Goal: Complete application form

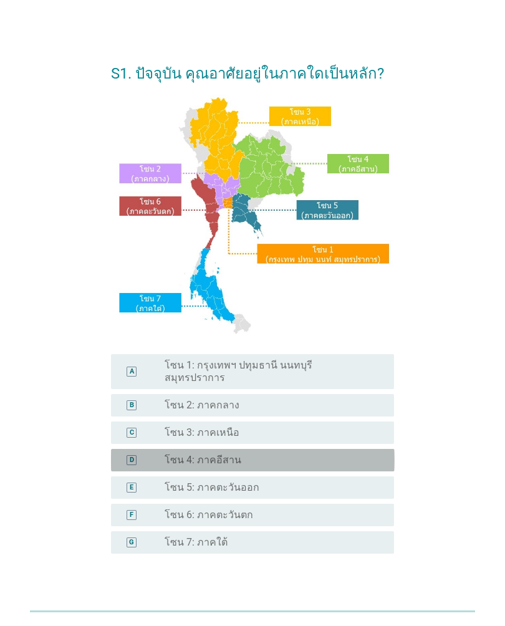
click at [337, 426] on div "radio_button_unchecked โซน 4: ภาคอีสาน" at bounding box center [269, 460] width 209 height 12
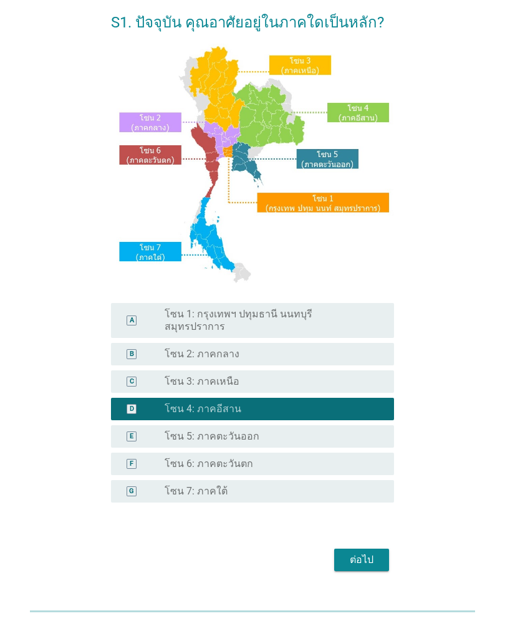
click at [367, 426] on div "ต่อไป" at bounding box center [361, 560] width 35 height 15
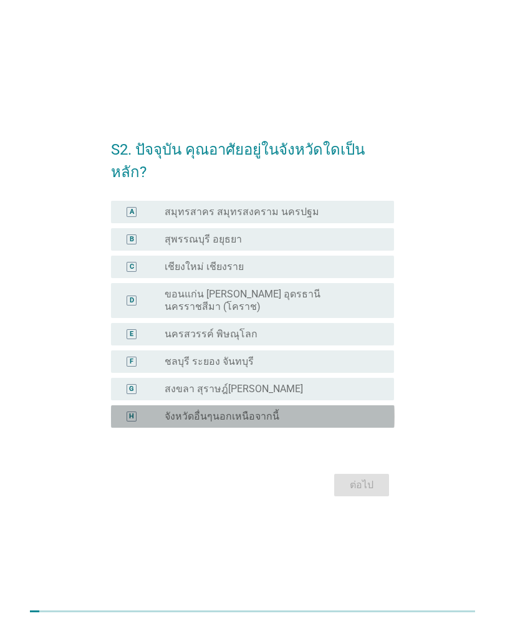
click at [365, 413] on div "H radio_button_unchecked จังหวัดอื่นๆนอกเหนือจากนี้" at bounding box center [253, 416] width 284 height 22
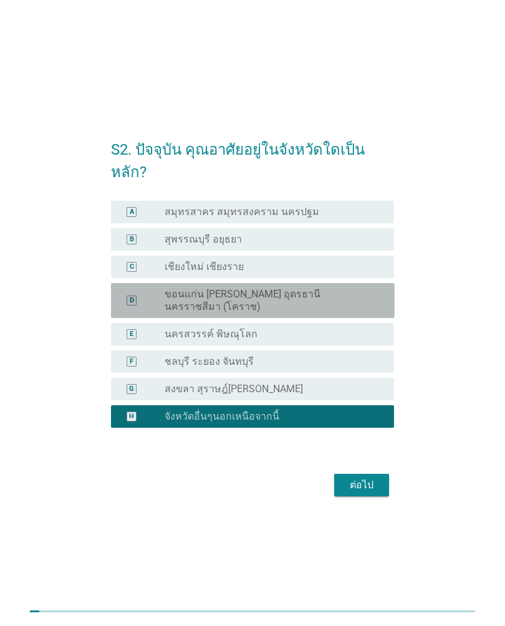
click at [370, 296] on label "ขอนแก่น [PERSON_NAME] อุดรธานี นครราชสีมา (โคราช)" at bounding box center [269, 300] width 209 height 25
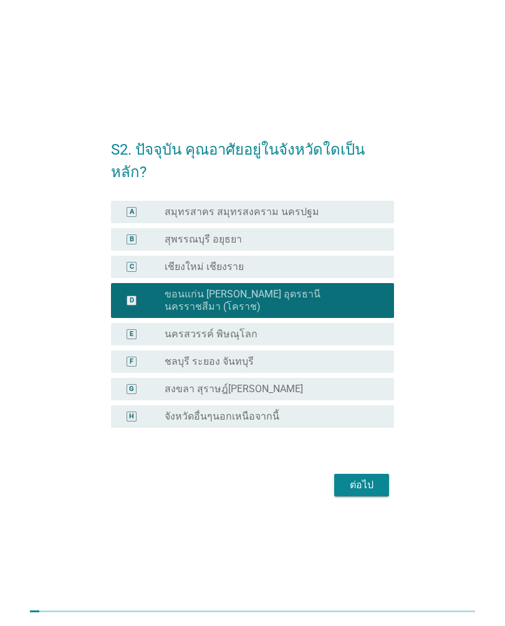
click at [366, 426] on form "S2. ปัจจุบัน คุณอาศัยอยู่ในจังหวัดใดเป็นหลัก? A radio_button_unchecked สมุทรสาค…" at bounding box center [253, 313] width 284 height 374
click at [370, 426] on div "ต่อไป" at bounding box center [361, 485] width 35 height 15
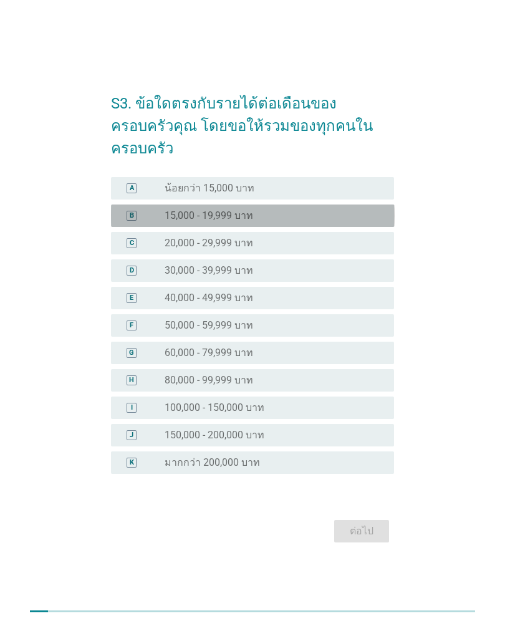
click at [367, 212] on div "B radio_button_unchecked 15,000 - 19,999 บาท" at bounding box center [253, 215] width 284 height 22
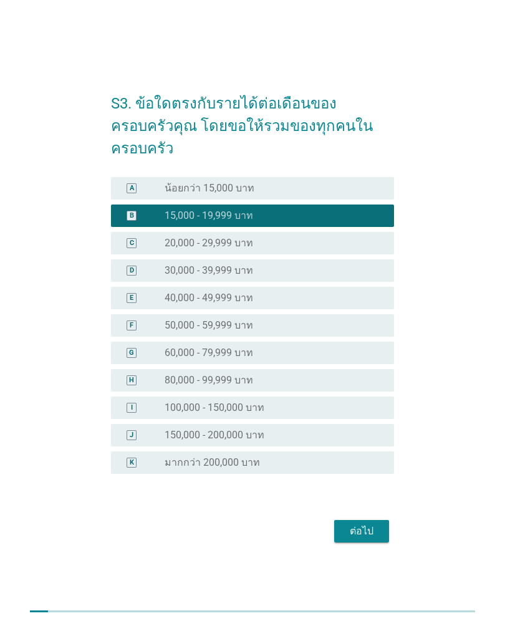
click at [370, 426] on div "ต่อไป" at bounding box center [361, 531] width 35 height 15
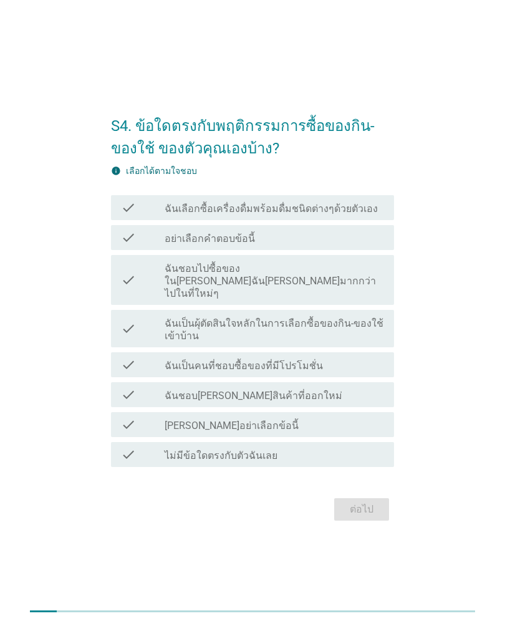
click at [374, 213] on div "check_box_outline_blank ฉันเลือกซื้อเครื่องดื่มพร้อมดื่มชนิดต่างๆด้วยตัวเอง" at bounding box center [274, 207] width 219 height 15
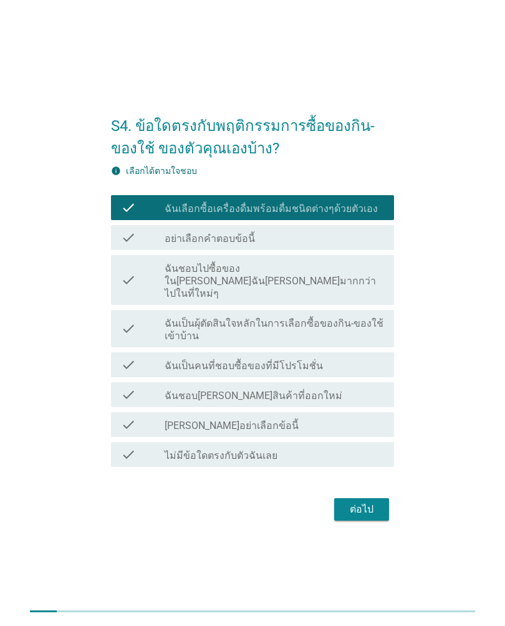
click at [363, 426] on div "ต่อไป" at bounding box center [361, 509] width 35 height 15
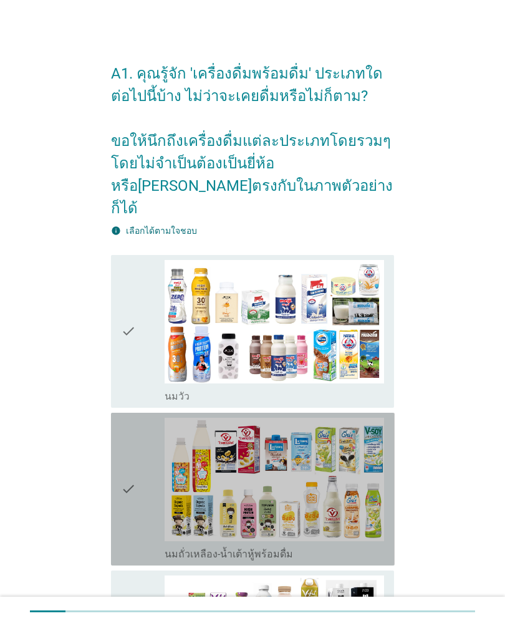
click at [314, 426] on img at bounding box center [274, 479] width 219 height 123
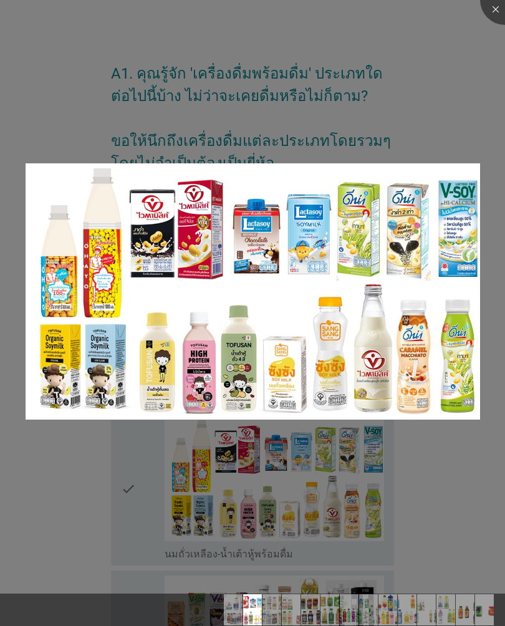
click at [458, 102] on div at bounding box center [252, 313] width 505 height 626
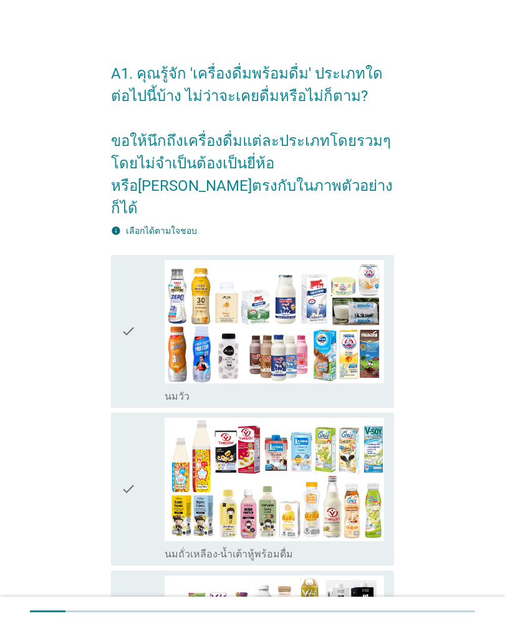
click at [145, 426] on div "check" at bounding box center [143, 489] width 44 height 143
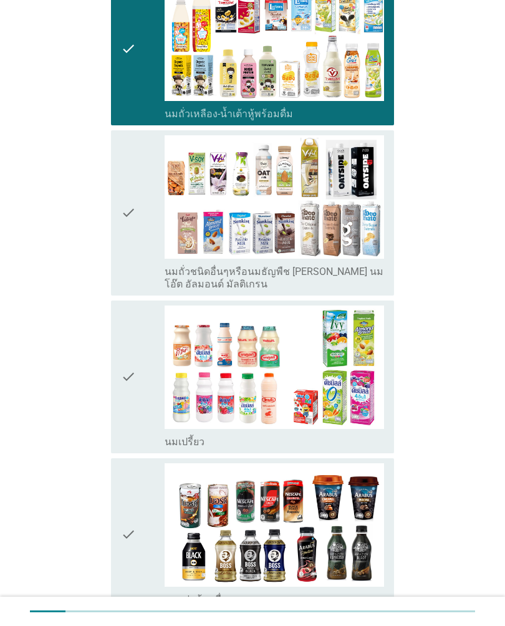
click at [133, 352] on icon "check" at bounding box center [128, 376] width 15 height 143
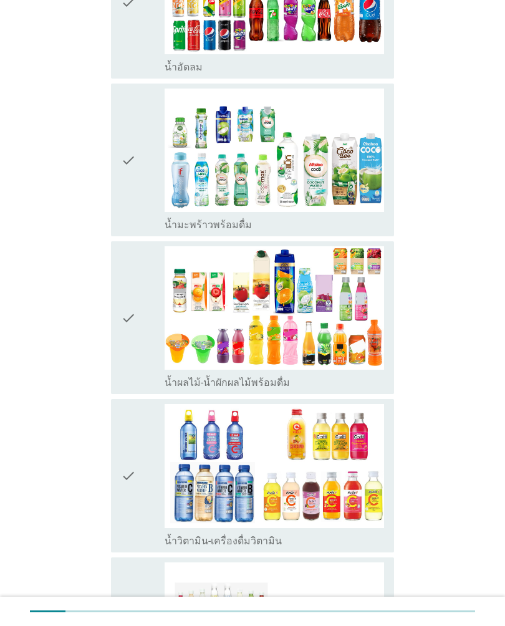
scroll to position [1319, 0]
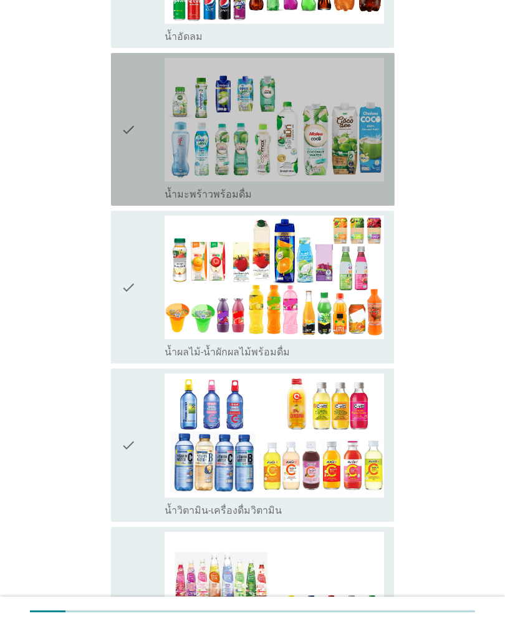
click at [136, 136] on div "check" at bounding box center [143, 129] width 44 height 143
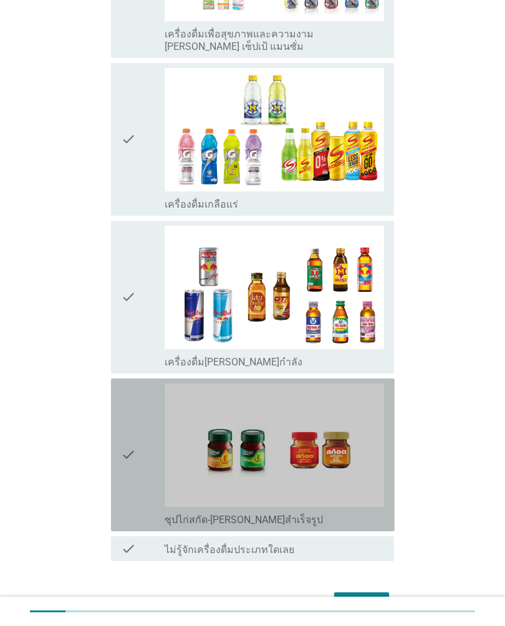
scroll to position [1988, 0]
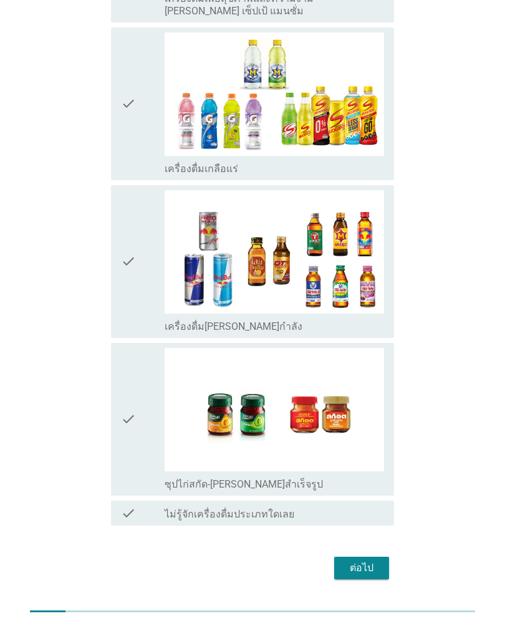
click at [362, 426] on div "ต่อไป" at bounding box center [361, 567] width 35 height 15
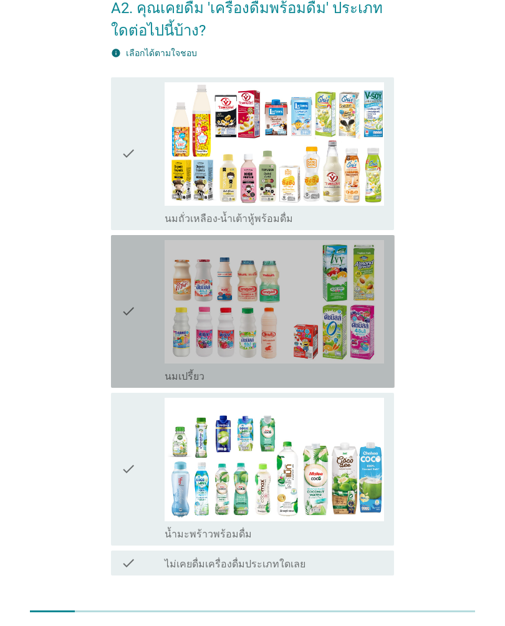
scroll to position [0, 0]
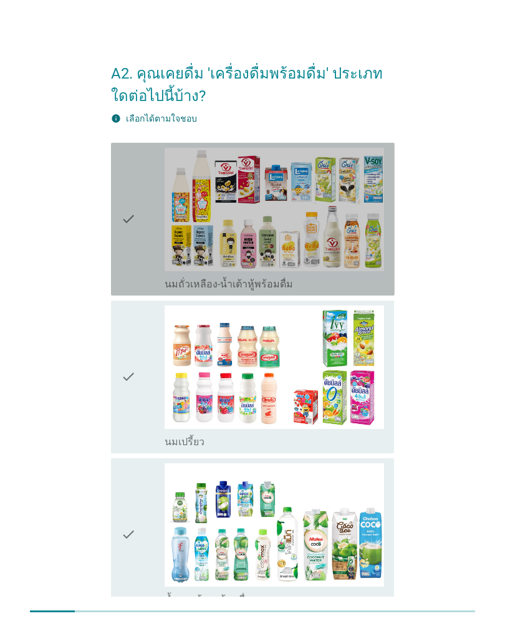
click at [302, 201] on img at bounding box center [274, 209] width 219 height 123
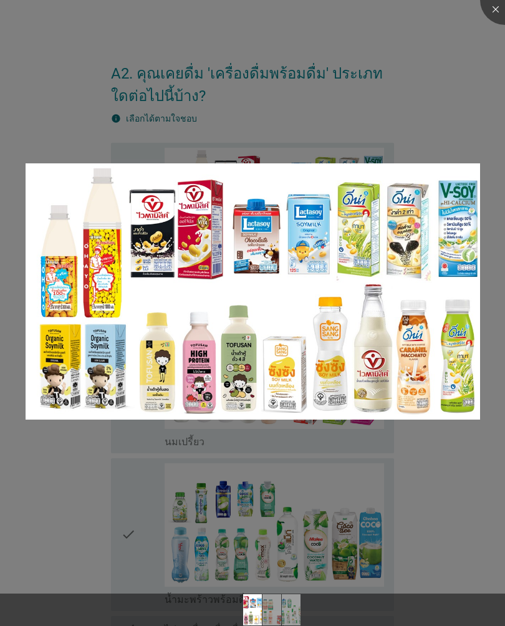
click at [426, 426] on div at bounding box center [252, 313] width 505 height 626
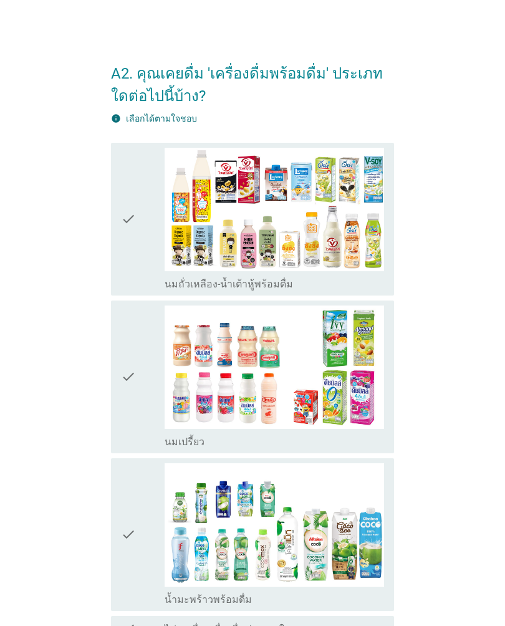
click at [138, 243] on div "check" at bounding box center [143, 219] width 44 height 143
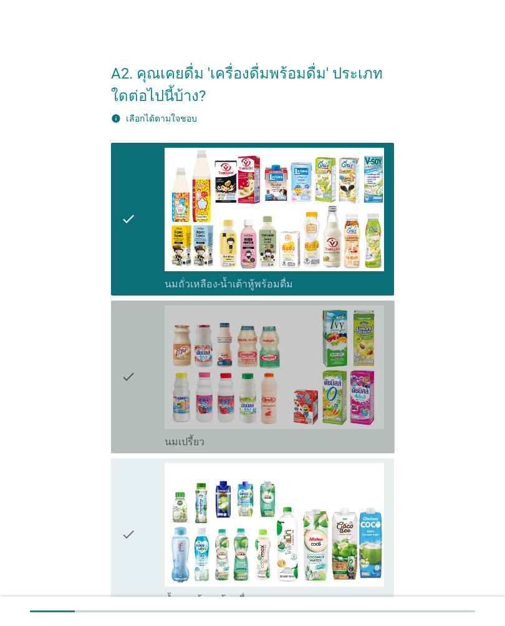
click at [135, 395] on icon "check" at bounding box center [128, 376] width 15 height 143
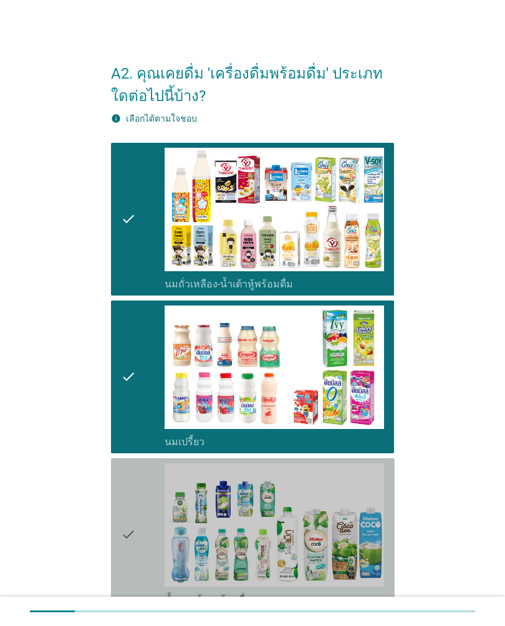
click at [134, 426] on icon "check" at bounding box center [128, 534] width 15 height 143
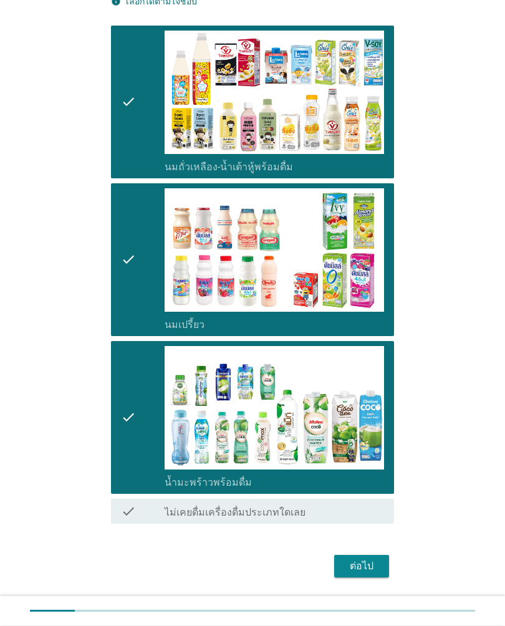
click at [365, 426] on div "ต่อไป" at bounding box center [361, 566] width 35 height 15
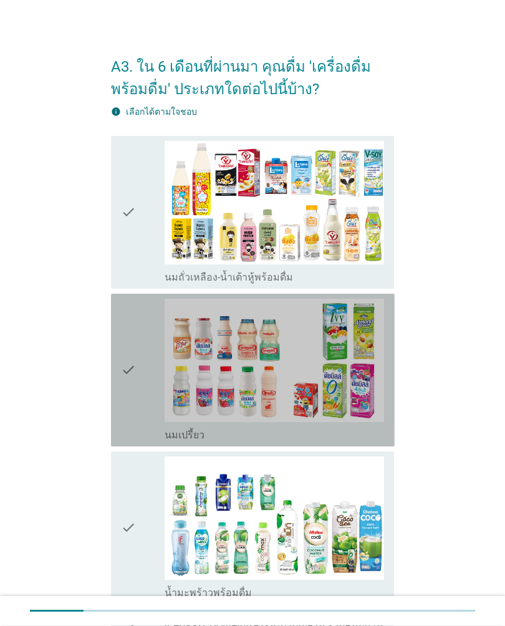
scroll to position [7, 0]
click at [134, 378] on icon "check" at bounding box center [128, 370] width 15 height 143
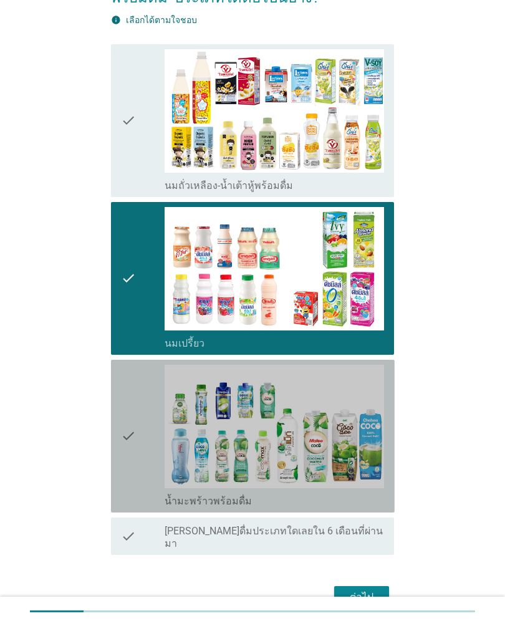
scroll to position [151, 0]
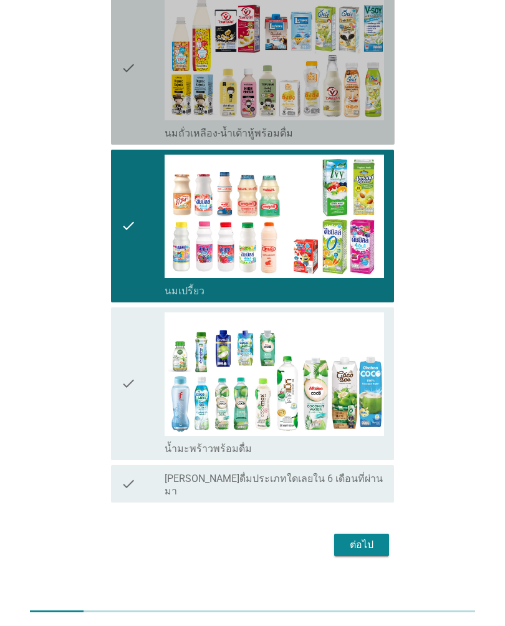
click at [116, 76] on div "check check_box_outline_blank นมถั่วเหลือง-น้ำเต้าหู้พร้อมดื่ม" at bounding box center [253, 68] width 284 height 153
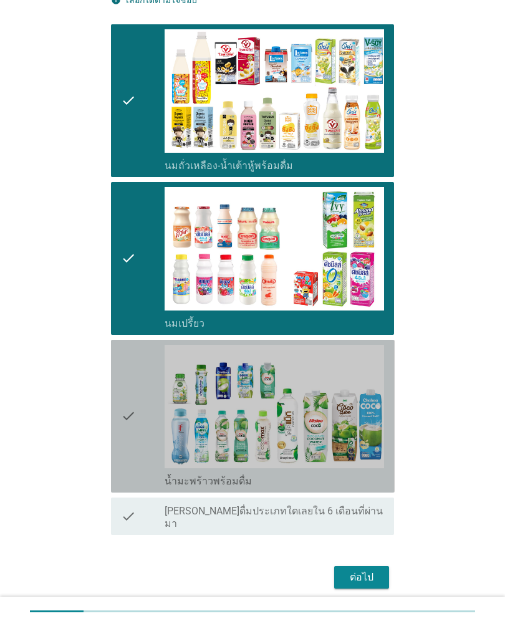
scroll to position [122, 0]
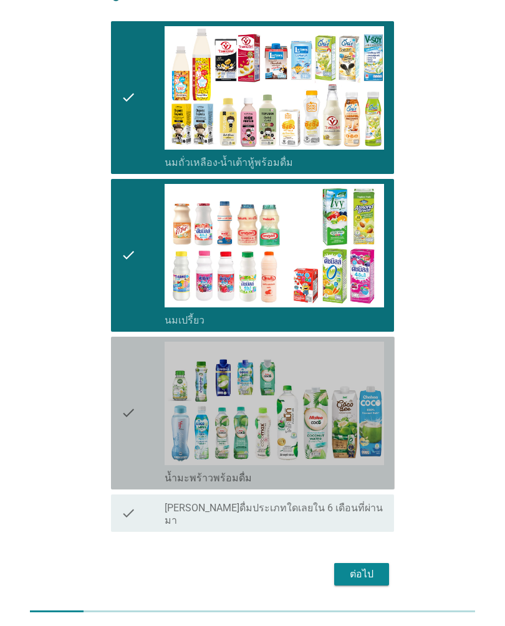
click at [142, 404] on div "check" at bounding box center [143, 413] width 44 height 143
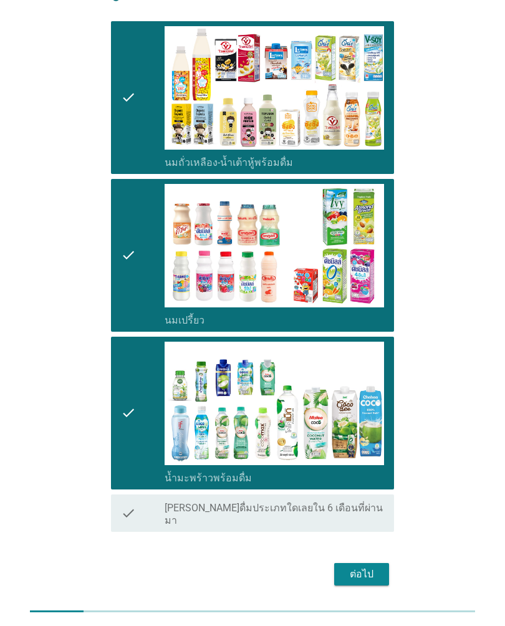
click at [128, 419] on icon "check" at bounding box center [128, 413] width 15 height 143
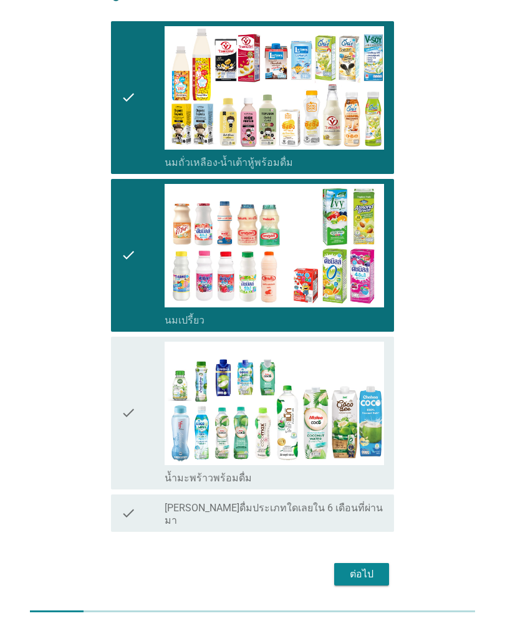
click at [372, 426] on div "ต่อไป" at bounding box center [361, 574] width 35 height 15
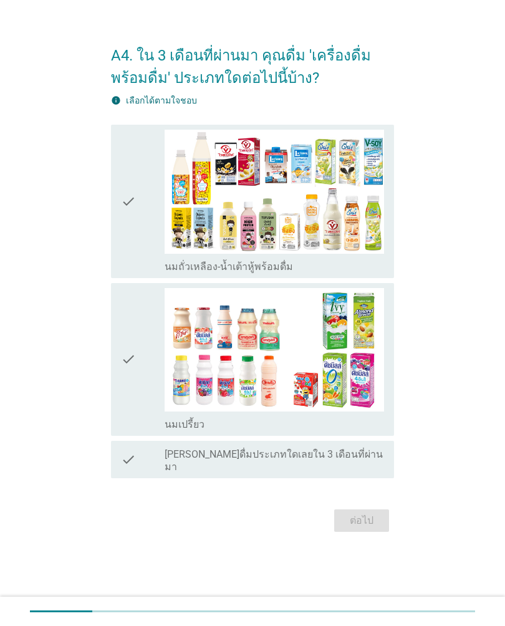
scroll to position [0, 0]
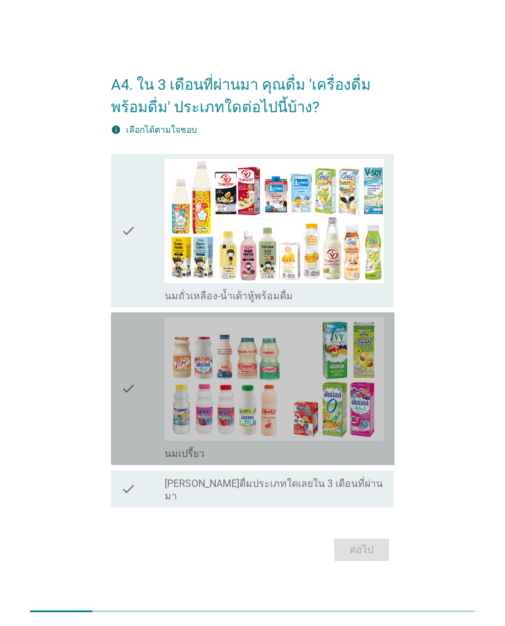
click at [142, 384] on div "check" at bounding box center [143, 388] width 44 height 143
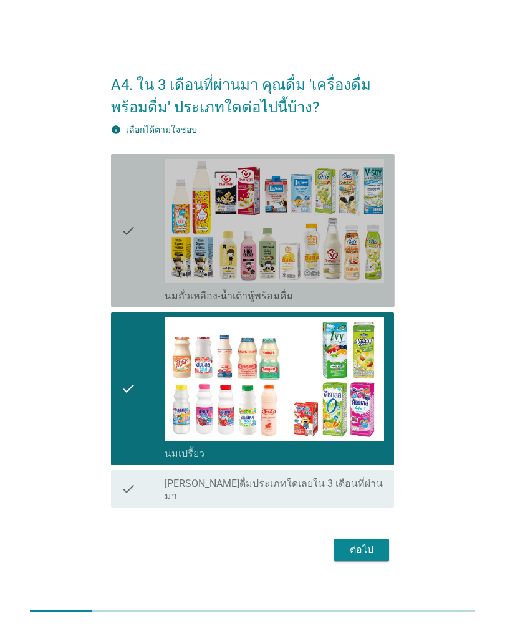
click at [145, 255] on div "check" at bounding box center [143, 230] width 44 height 143
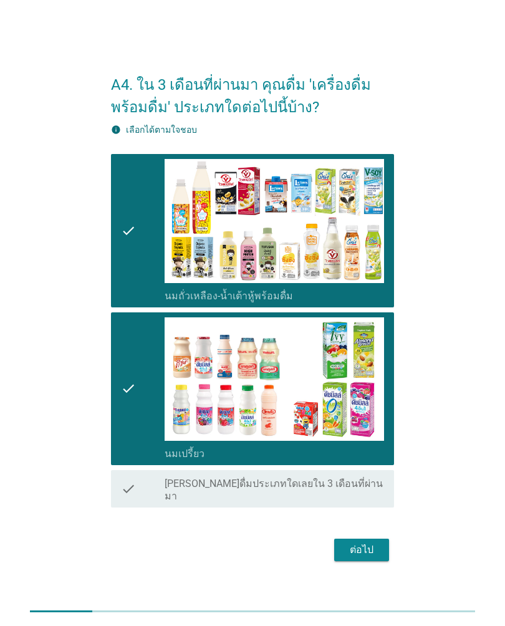
click at [380, 426] on button "ต่อไป" at bounding box center [361, 550] width 55 height 22
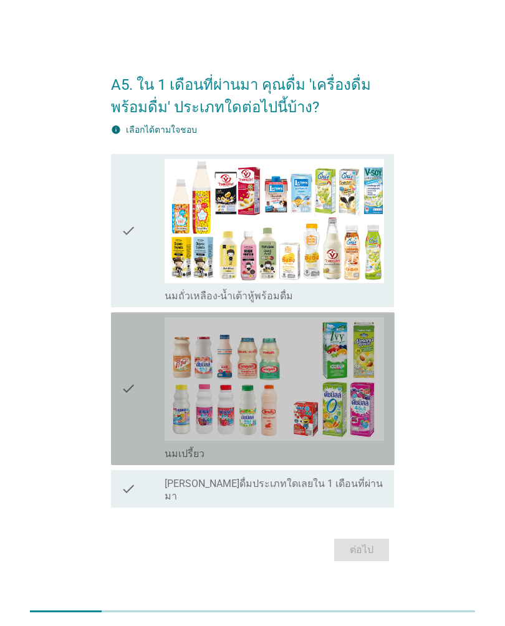
click at [134, 389] on icon "check" at bounding box center [128, 388] width 15 height 143
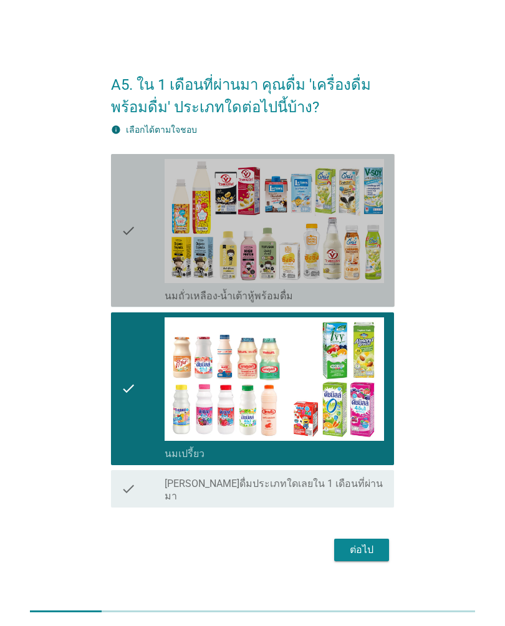
click at [140, 248] on div "check" at bounding box center [143, 230] width 44 height 143
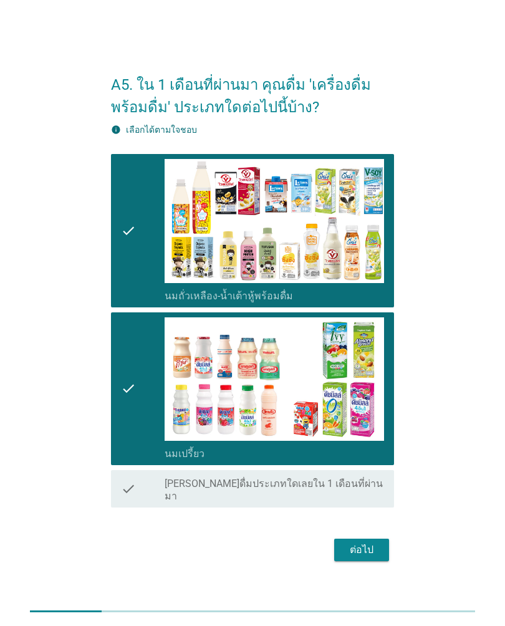
click at [370, 426] on div "ต่อไป" at bounding box center [361, 549] width 35 height 15
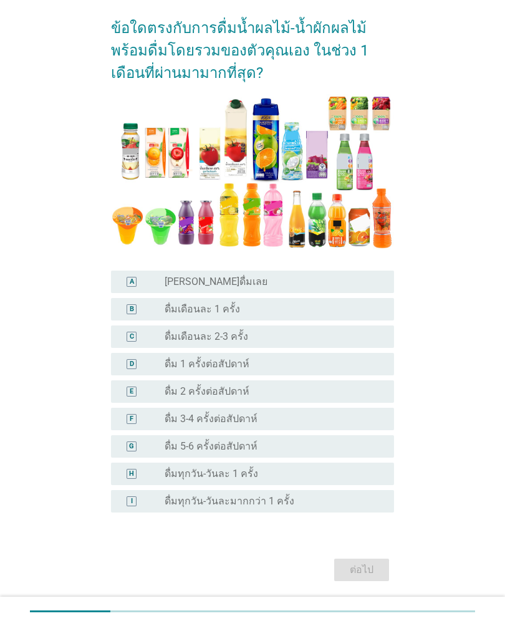
scroll to position [113, 0]
click at [448, 336] on div "A6. จากภาพตัวอย่างน้ำผลไม้-น้ำผักผลไม้พร้อมดื่มด้านล่างนี้ ข้อใดตรงกับการดื่มน้…" at bounding box center [252, 261] width 455 height 668
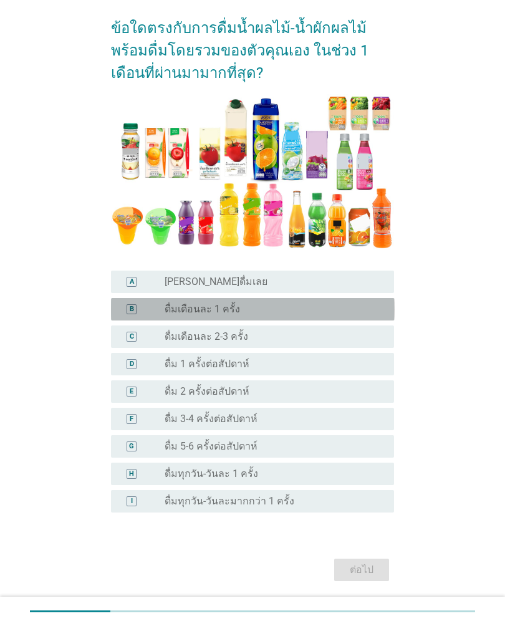
click at [355, 314] on div "radio_button_unchecked ดื่มเดือนละ 1 ครั้ง" at bounding box center [269, 309] width 209 height 12
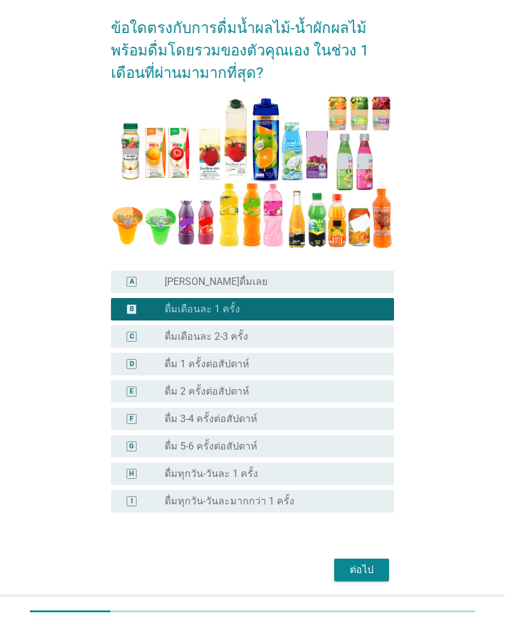
click at [370, 426] on div "ต่อไป" at bounding box center [361, 569] width 35 height 15
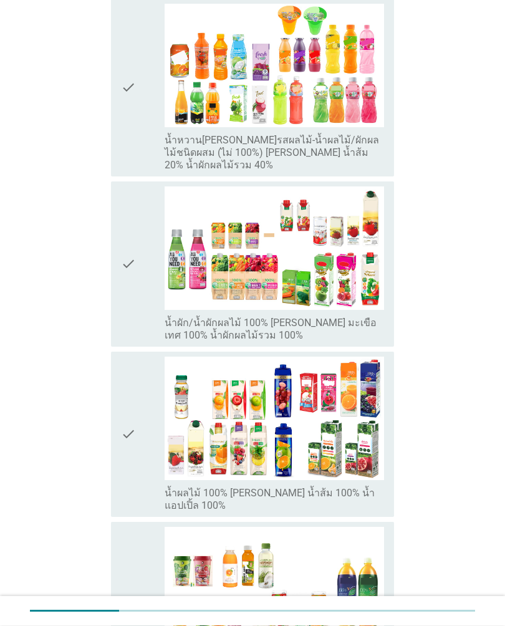
scroll to position [212, 0]
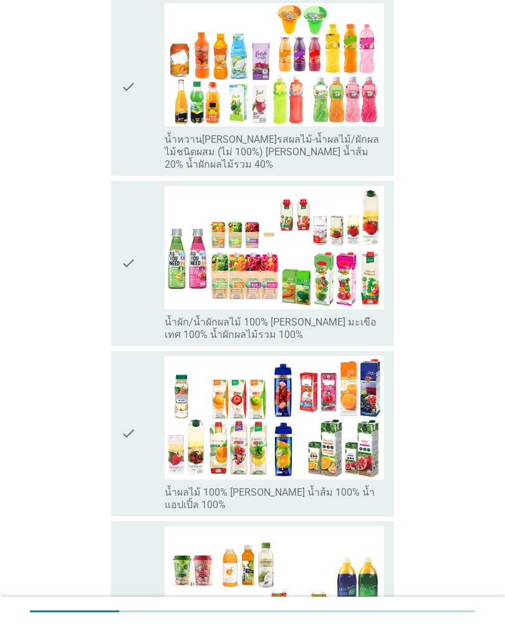
click at [131, 92] on icon "check" at bounding box center [128, 87] width 15 height 168
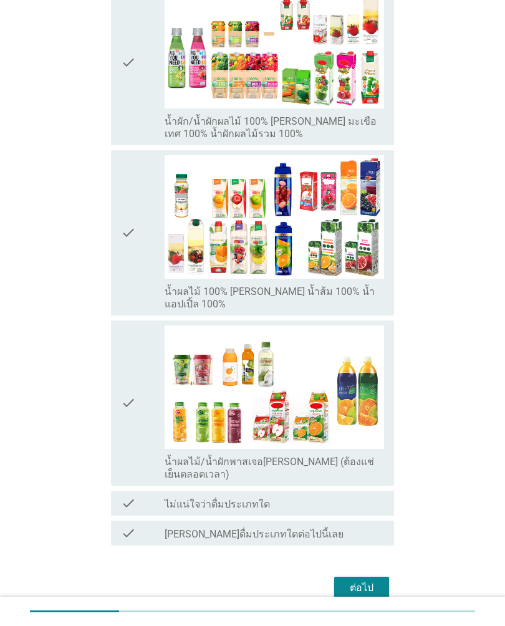
scroll to position [431, 0]
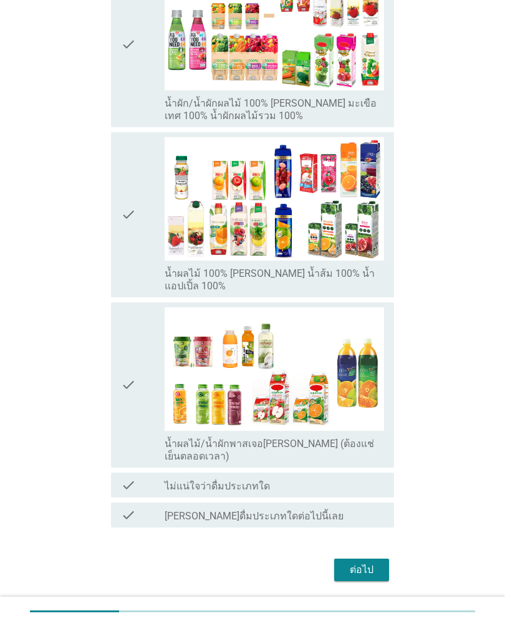
click at [367, 426] on div "ต่อไป" at bounding box center [361, 569] width 35 height 15
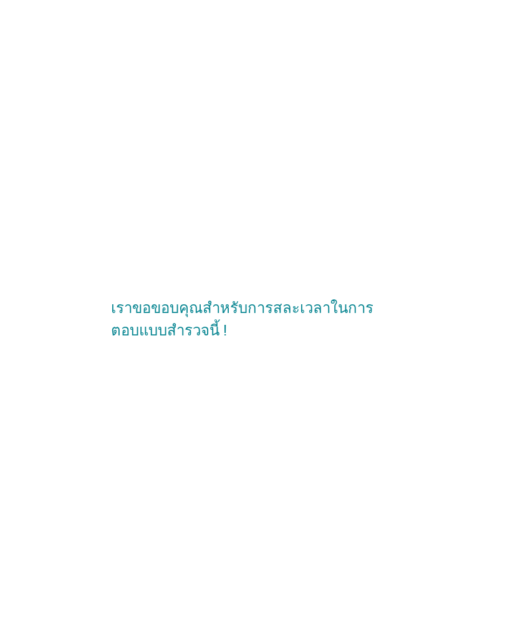
scroll to position [0, 0]
